Goal: Find specific page/section: Find specific page/section

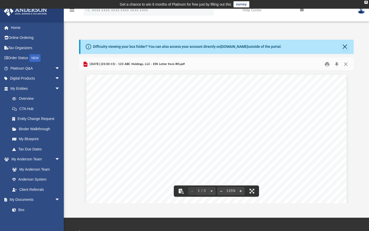
scroll to position [44, 0]
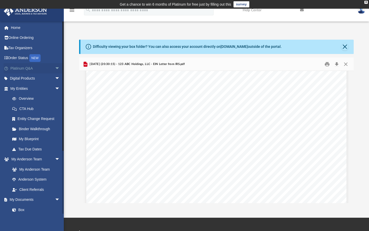
click at [38, 70] on link "Platinum Q&A arrow_drop_down" at bounding box center [36, 68] width 64 height 10
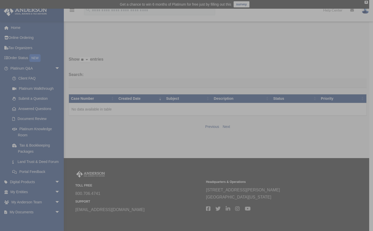
click at [53, 68] on div "x" at bounding box center [186, 115] width 373 height 231
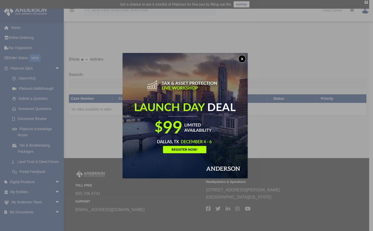
click at [243, 60] on button "x" at bounding box center [242, 59] width 8 height 8
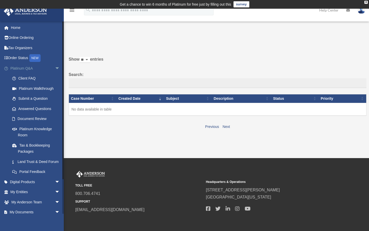
click at [55, 68] on span "arrow_drop_down" at bounding box center [60, 68] width 10 height 10
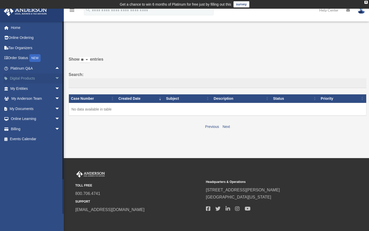
click at [55, 80] on span "arrow_drop_down" at bounding box center [60, 78] width 10 height 10
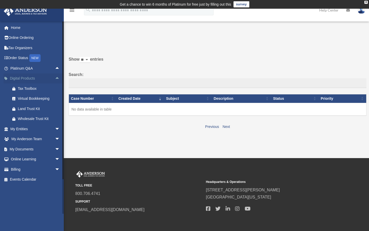
click at [55, 78] on span "arrow_drop_up" at bounding box center [60, 78] width 10 height 10
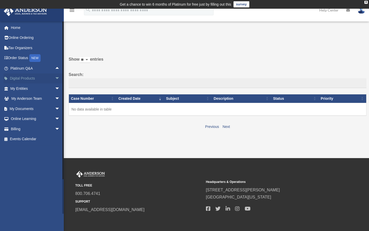
click at [55, 79] on span "arrow_drop_down" at bounding box center [60, 78] width 10 height 10
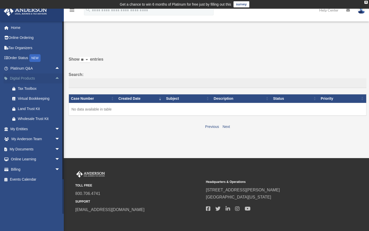
click at [55, 79] on span "arrow_drop_up" at bounding box center [60, 78] width 10 height 10
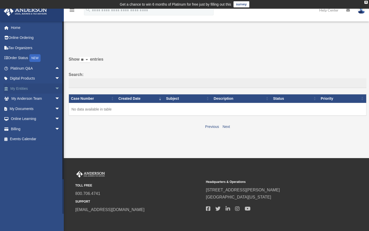
click at [55, 89] on span "arrow_drop_down" at bounding box center [60, 88] width 10 height 10
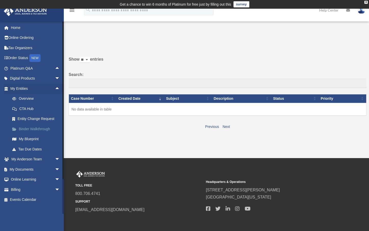
click at [40, 128] on link "Binder Walkthrough" at bounding box center [37, 129] width 61 height 10
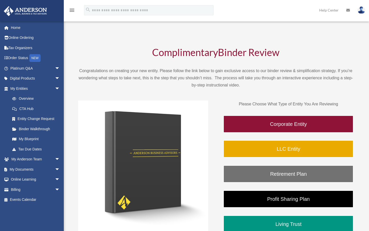
click at [55, 87] on span "arrow_drop_down" at bounding box center [60, 88] width 10 height 10
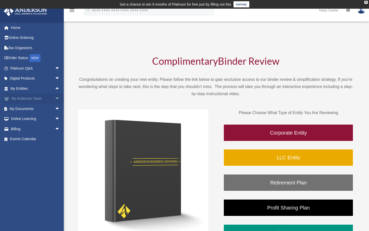
click at [55, 99] on span "arrow_drop_down" at bounding box center [60, 98] width 10 height 10
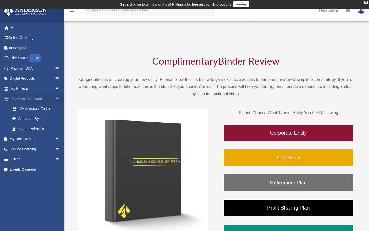
click at [55, 99] on span "arrow_drop_up" at bounding box center [60, 98] width 10 height 10
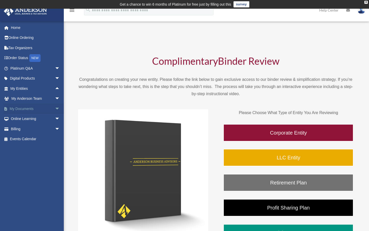
click at [55, 107] on span "arrow_drop_down" at bounding box center [60, 108] width 10 height 10
click at [55, 108] on span "arrow_drop_up" at bounding box center [60, 108] width 10 height 10
click at [55, 118] on span "arrow_drop_down" at bounding box center [60, 119] width 10 height 10
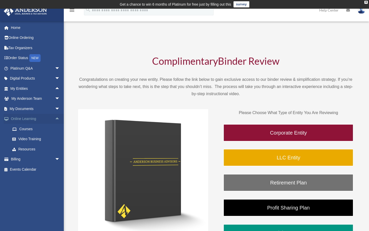
click at [55, 118] on span "arrow_drop_up" at bounding box center [60, 119] width 10 height 10
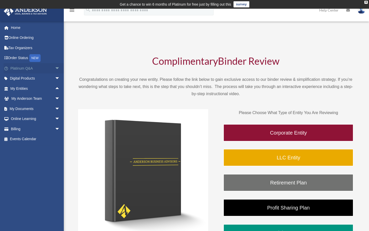
click at [55, 67] on span "arrow_drop_down" at bounding box center [60, 68] width 10 height 10
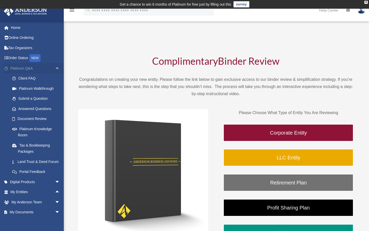
click at [55, 69] on span "arrow_drop_up" at bounding box center [60, 68] width 10 height 10
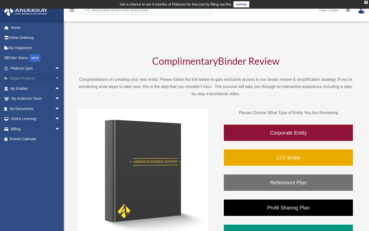
click at [55, 76] on span "arrow_drop_down" at bounding box center [60, 78] width 10 height 10
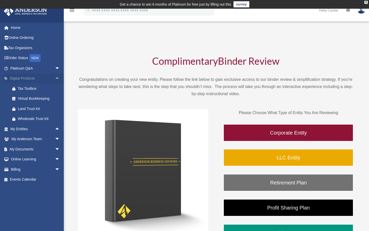
click at [55, 79] on span "arrow_drop_up" at bounding box center [60, 78] width 10 height 10
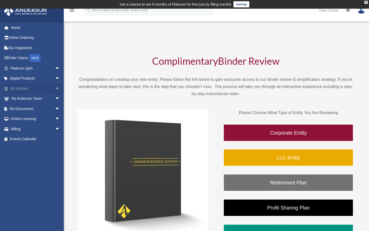
click at [55, 87] on span "arrow_drop_up" at bounding box center [60, 88] width 10 height 10
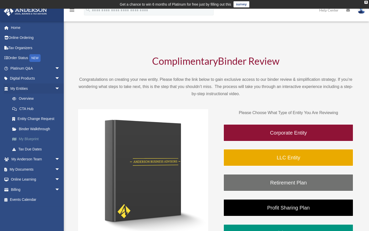
click at [33, 137] on link "My Blueprint" at bounding box center [37, 139] width 61 height 10
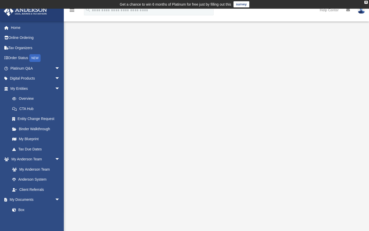
click at [113, 28] on div "App harrisonrichard97@gmail.com Sign Out harrisonrichard97@gmail.com Home Onlin…" at bounding box center [184, 133] width 369 height 220
click at [162, 29] on div at bounding box center [216, 136] width 305 height 215
click at [131, 32] on div at bounding box center [216, 136] width 305 height 215
